Goal: Information Seeking & Learning: Learn about a topic

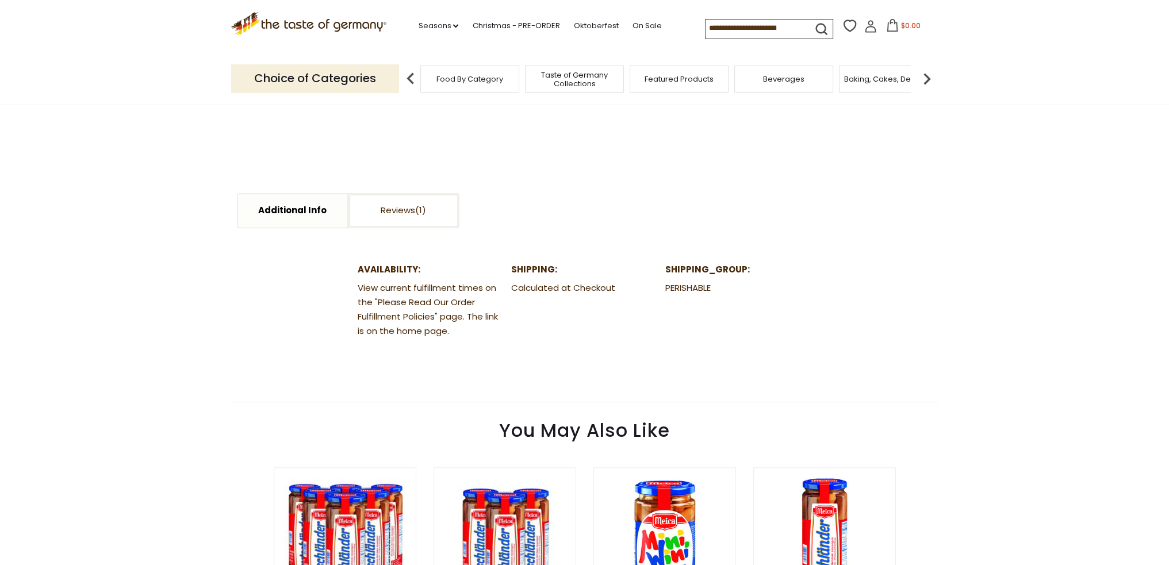
scroll to position [518, 0]
click at [400, 213] on link "Reviews" at bounding box center [403, 210] width 109 height 33
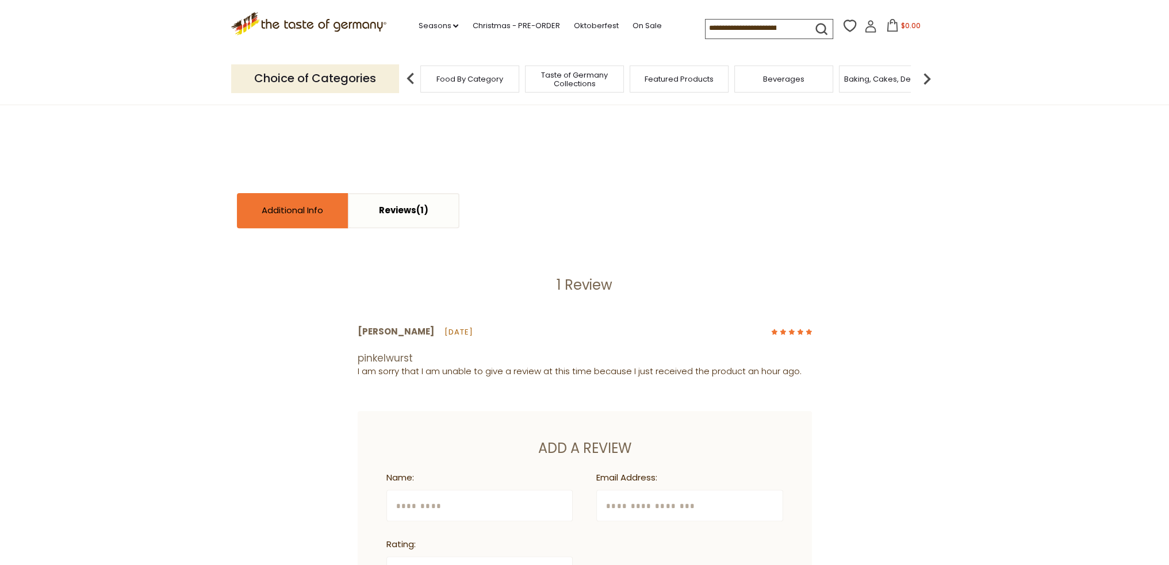
click at [306, 212] on link "Additional Info" at bounding box center [292, 210] width 109 height 33
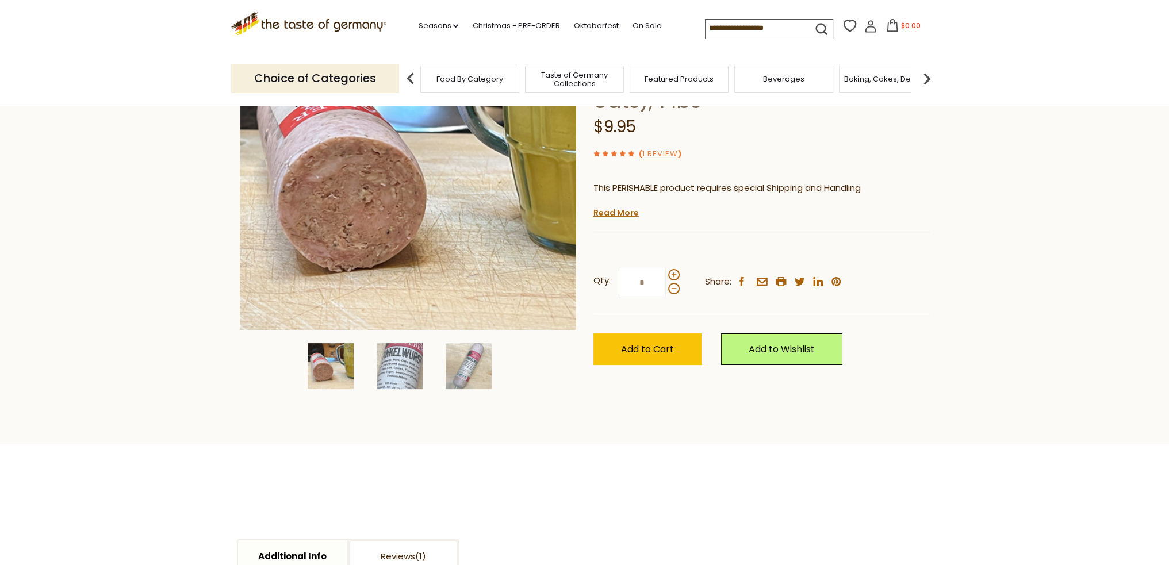
scroll to position [173, 0]
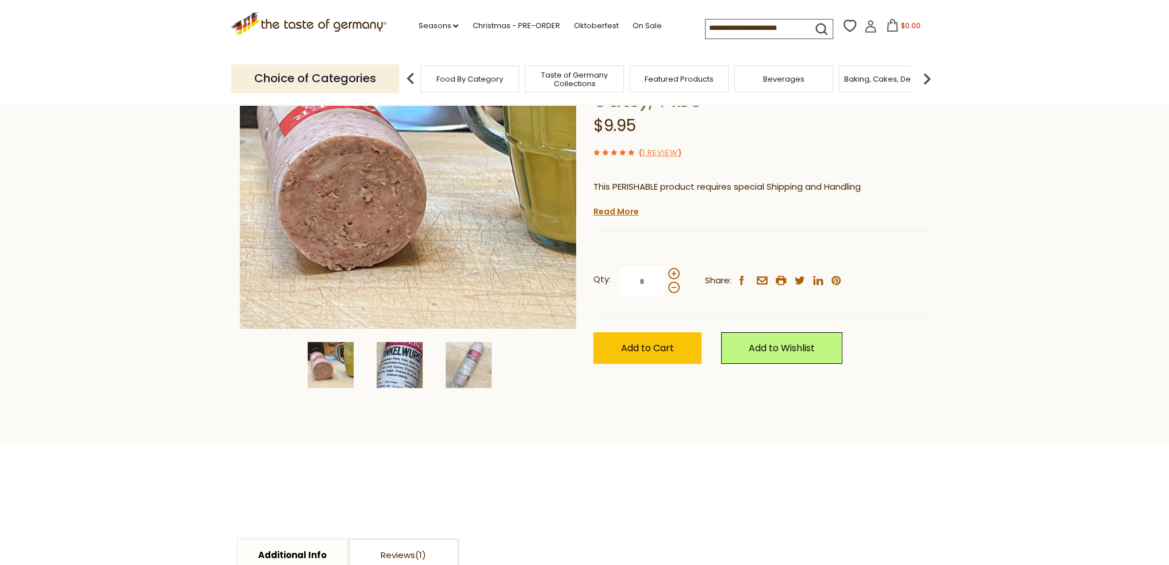
click at [389, 361] on img at bounding box center [400, 365] width 46 height 46
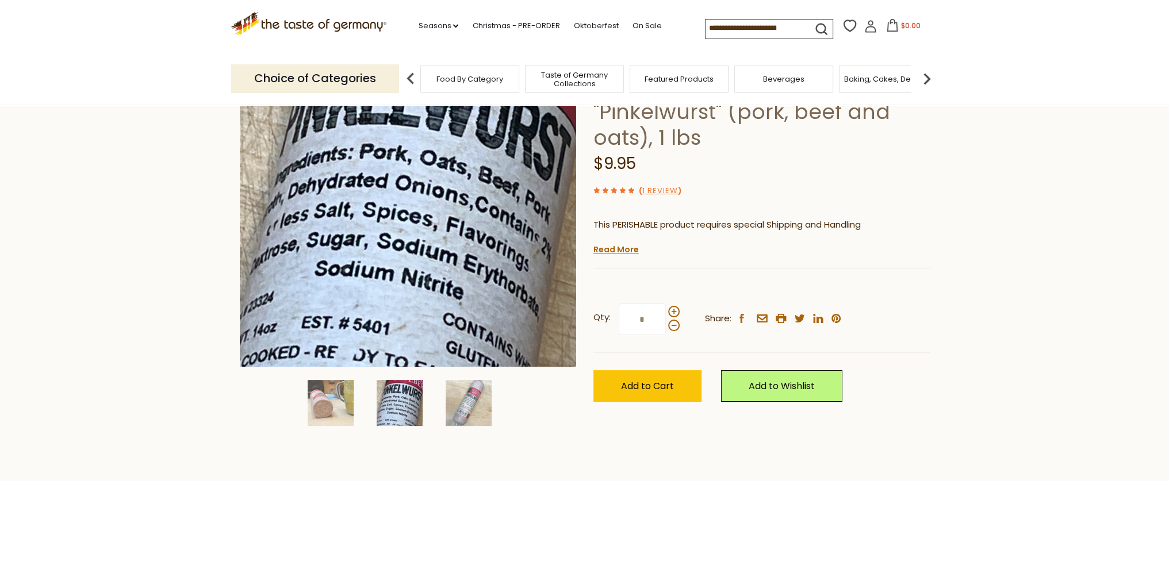
scroll to position [115, 0]
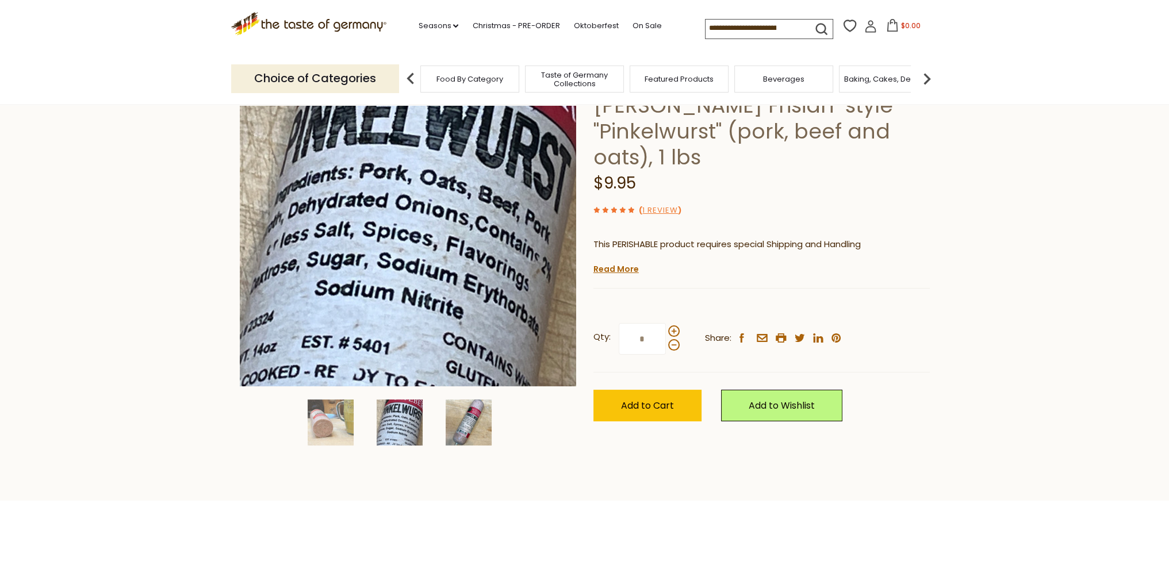
click at [465, 439] on img at bounding box center [469, 423] width 46 height 46
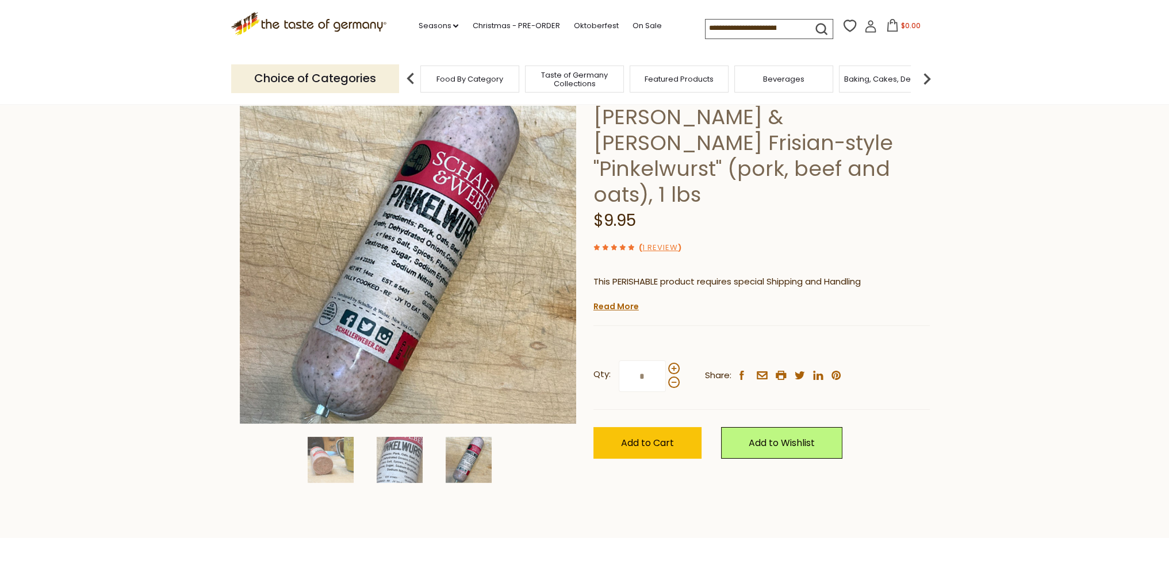
scroll to position [58, 0]
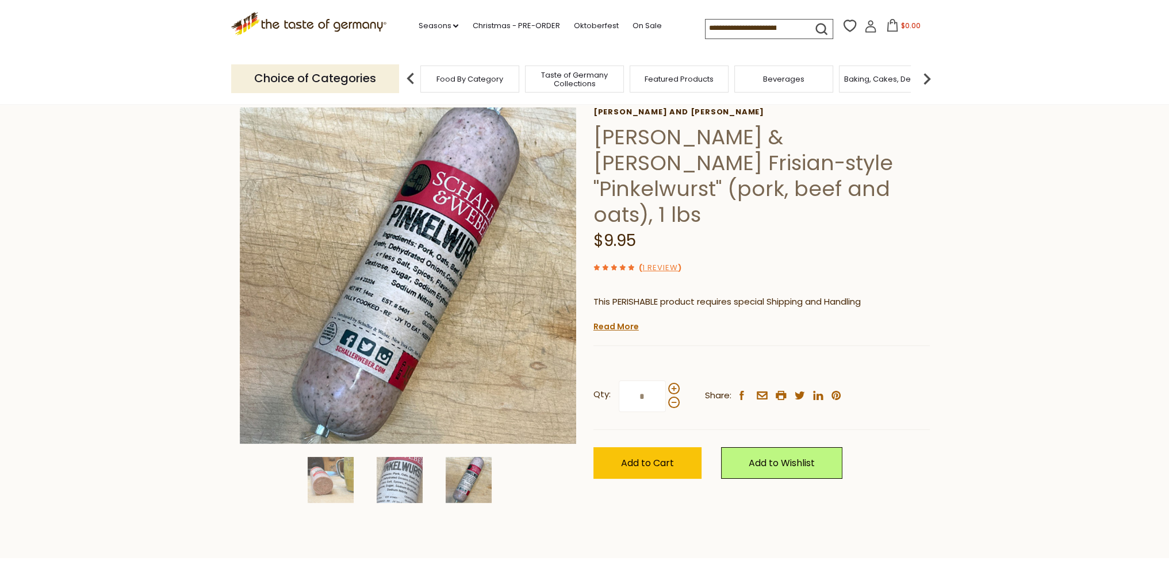
click at [1015, 361] on section "Home Food By Category Sausages [PERSON_NAME] & [PERSON_NAME] Frisian-style "Pin…" at bounding box center [584, 302] width 1169 height 511
